Goal: Transaction & Acquisition: Purchase product/service

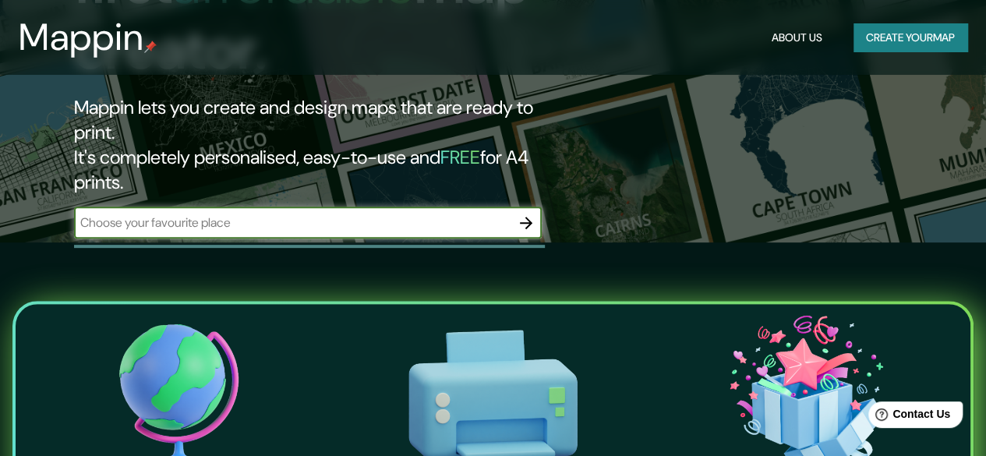
scroll to position [199, 0]
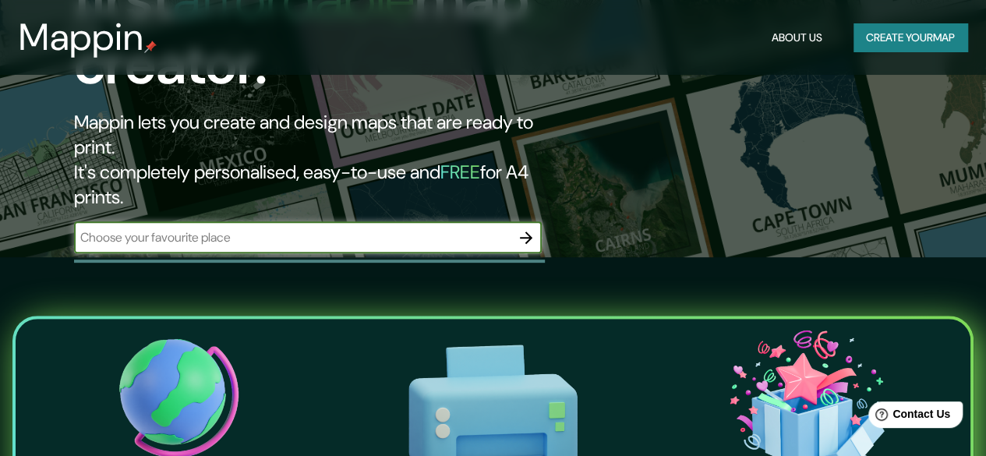
click at [193, 228] on input "text" at bounding box center [292, 237] width 437 height 18
type input "leganes"
click at [527, 232] on icon "button" at bounding box center [526, 238] width 12 height 12
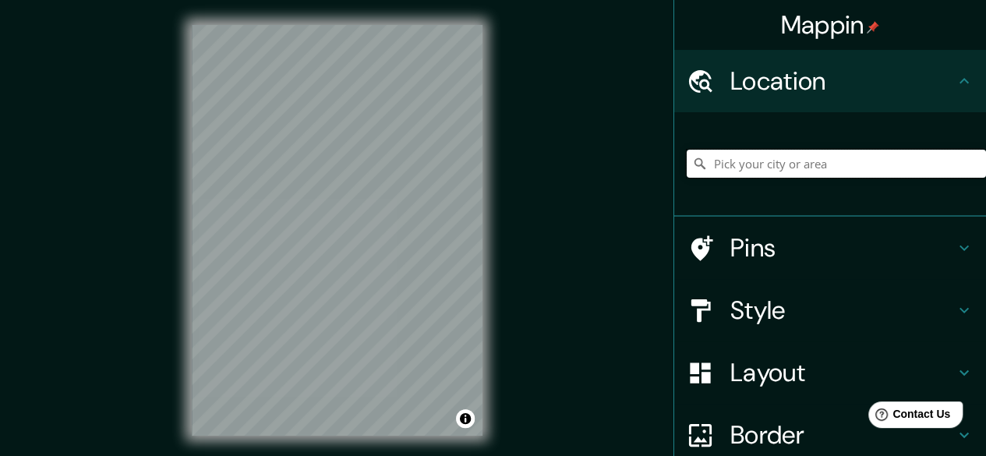
click at [793, 166] on input "Pick your city or area" at bounding box center [836, 164] width 299 height 28
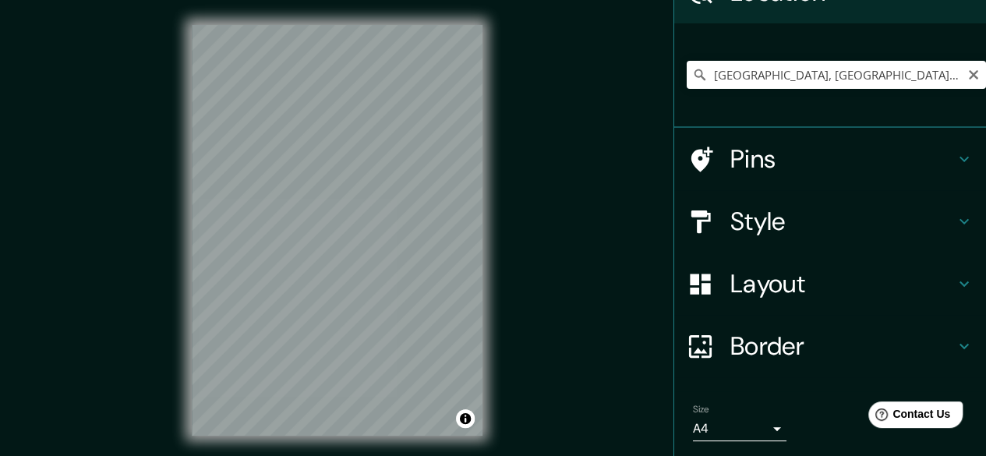
scroll to position [140, 0]
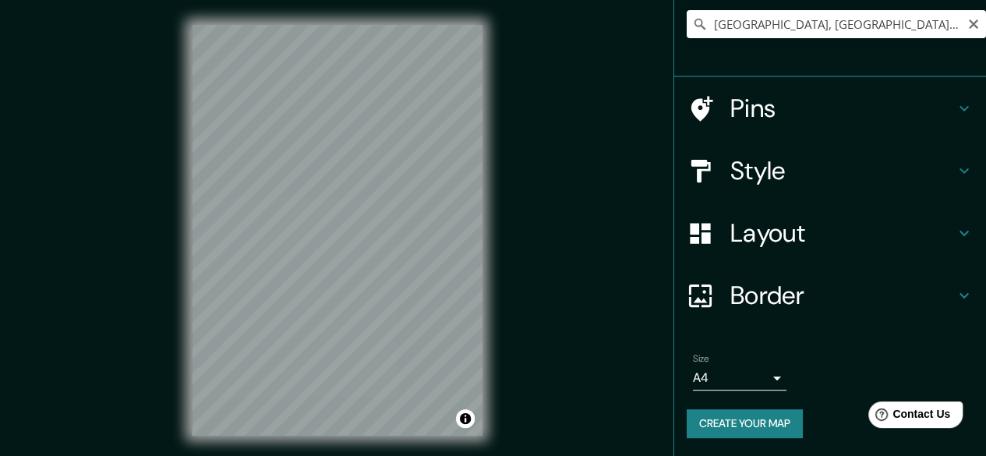
click at [957, 105] on icon at bounding box center [964, 108] width 19 height 19
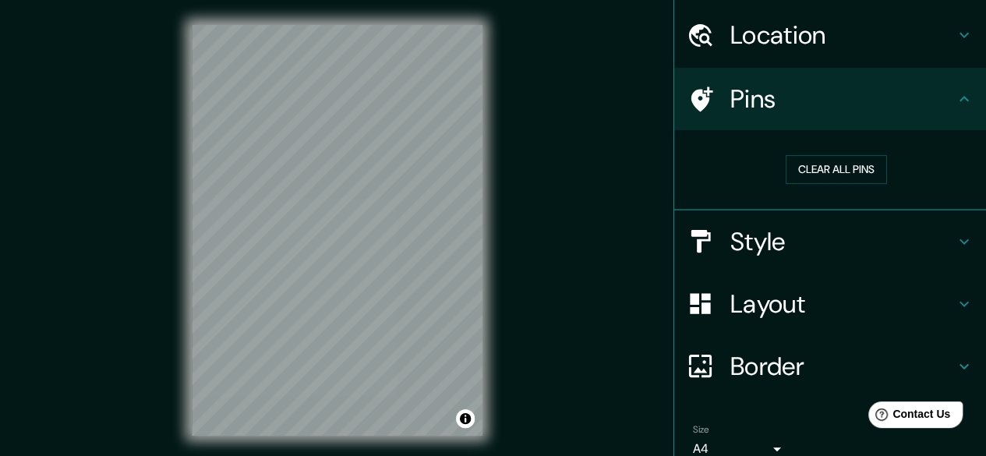
scroll to position [39, 0]
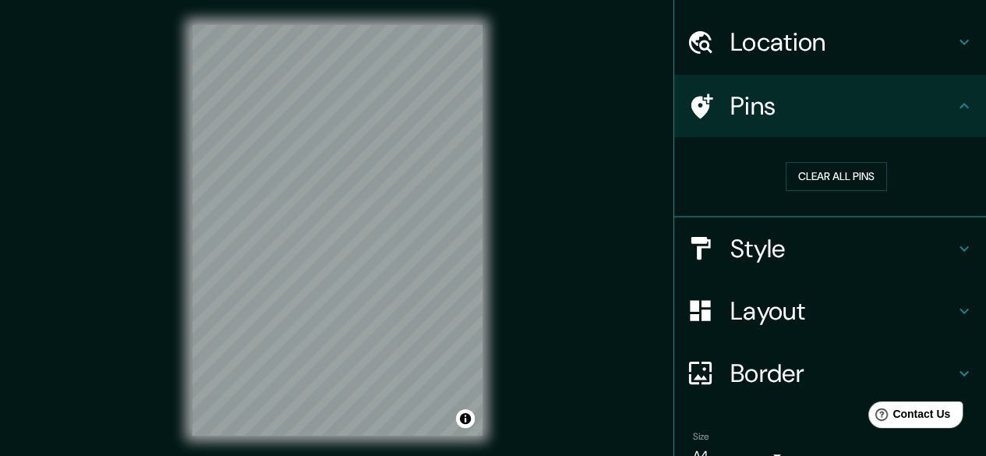
click at [735, 111] on h4 "Pins" at bounding box center [842, 105] width 225 height 31
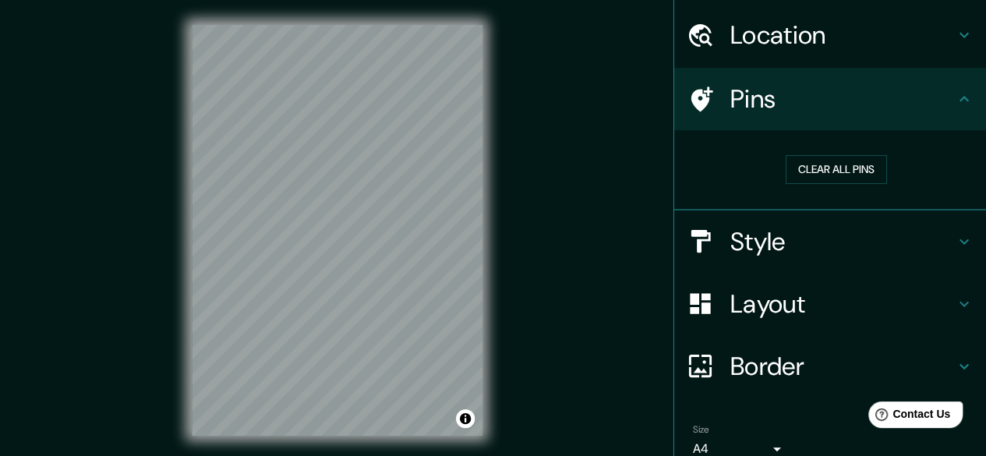
scroll to position [0, 0]
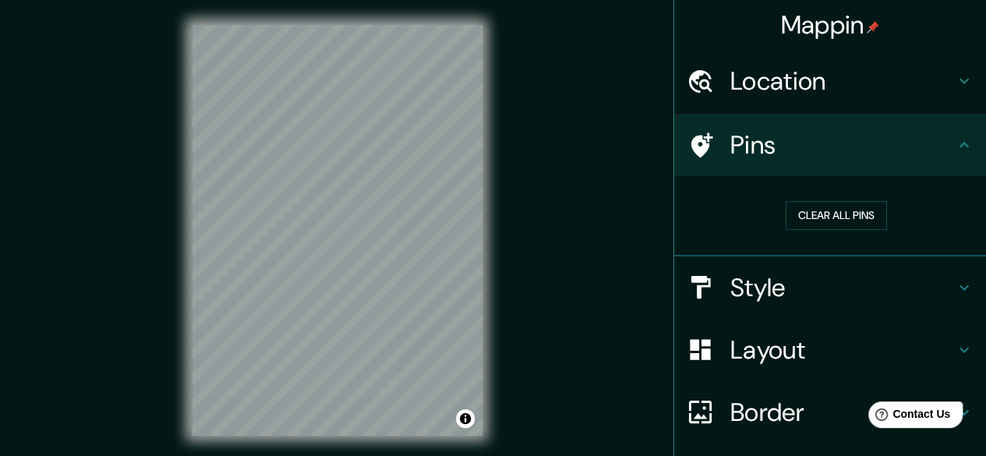
click at [804, 85] on h4 "Location" at bounding box center [842, 80] width 225 height 31
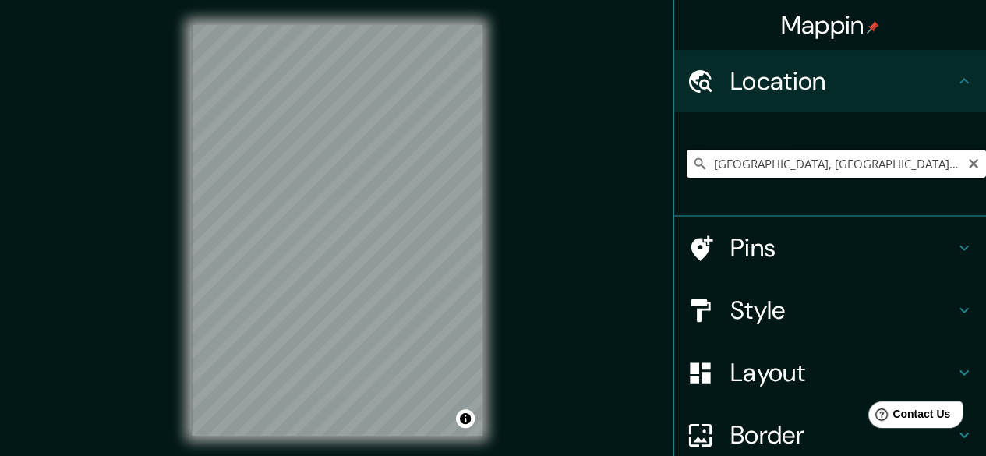
drag, startPoint x: 872, startPoint y: 158, endPoint x: 578, endPoint y: 164, distance: 293.2
click at [578, 164] on div "Mappin Location [GEOGRAPHIC_DATA], [GEOGRAPHIC_DATA], [GEOGRAPHIC_DATA] Pins St…" at bounding box center [493, 243] width 986 height 486
type input "[STREET_ADDRESS]"
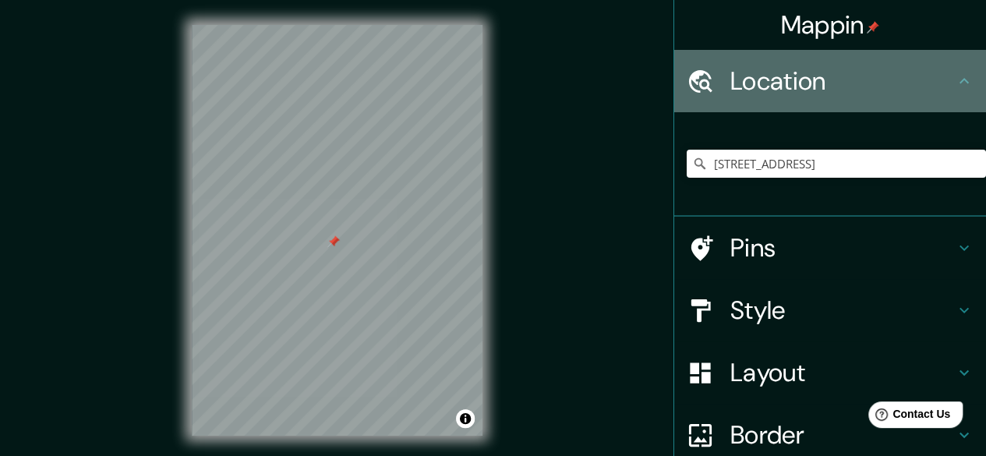
click at [955, 88] on icon at bounding box center [964, 81] width 19 height 19
